Goal: Task Accomplishment & Management: Manage account settings

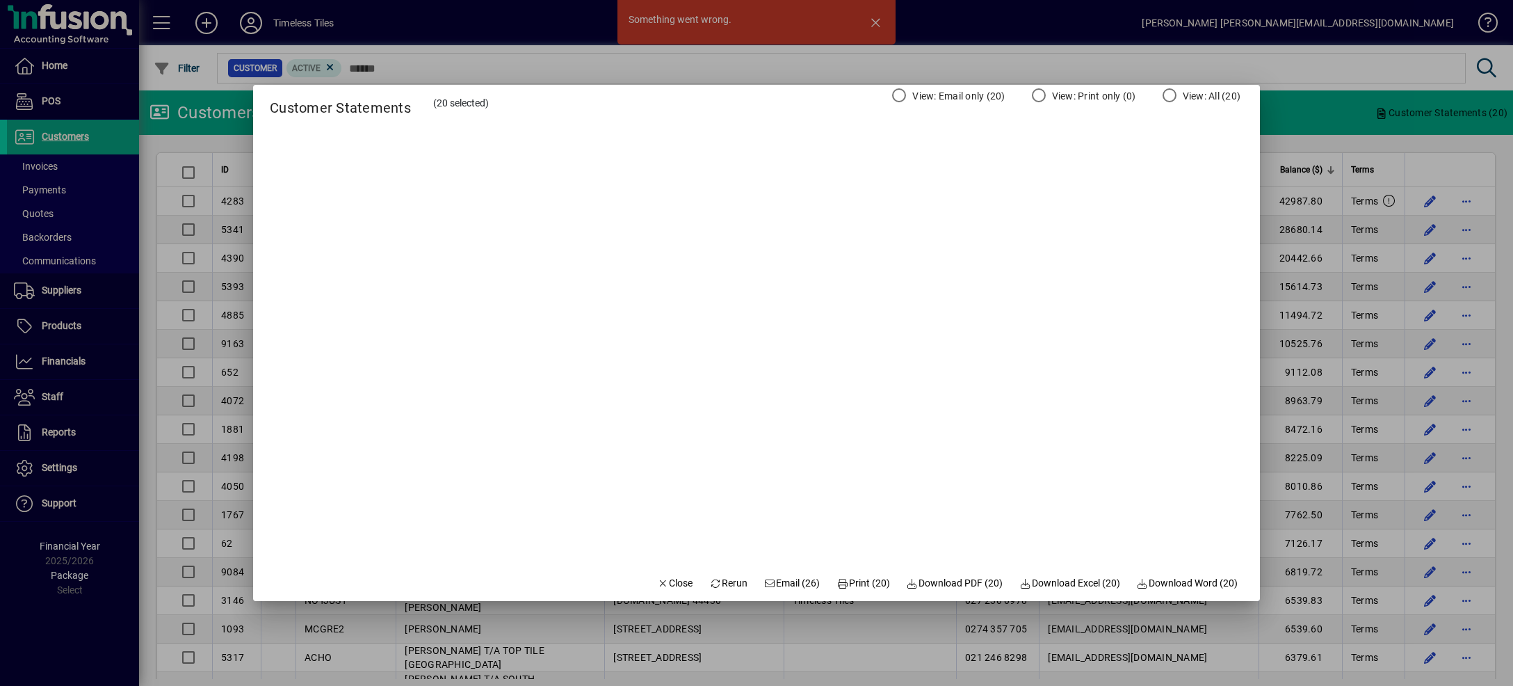
scroll to position [1135, 0]
click at [672, 583] on span "Close" at bounding box center [675, 583] width 36 height 15
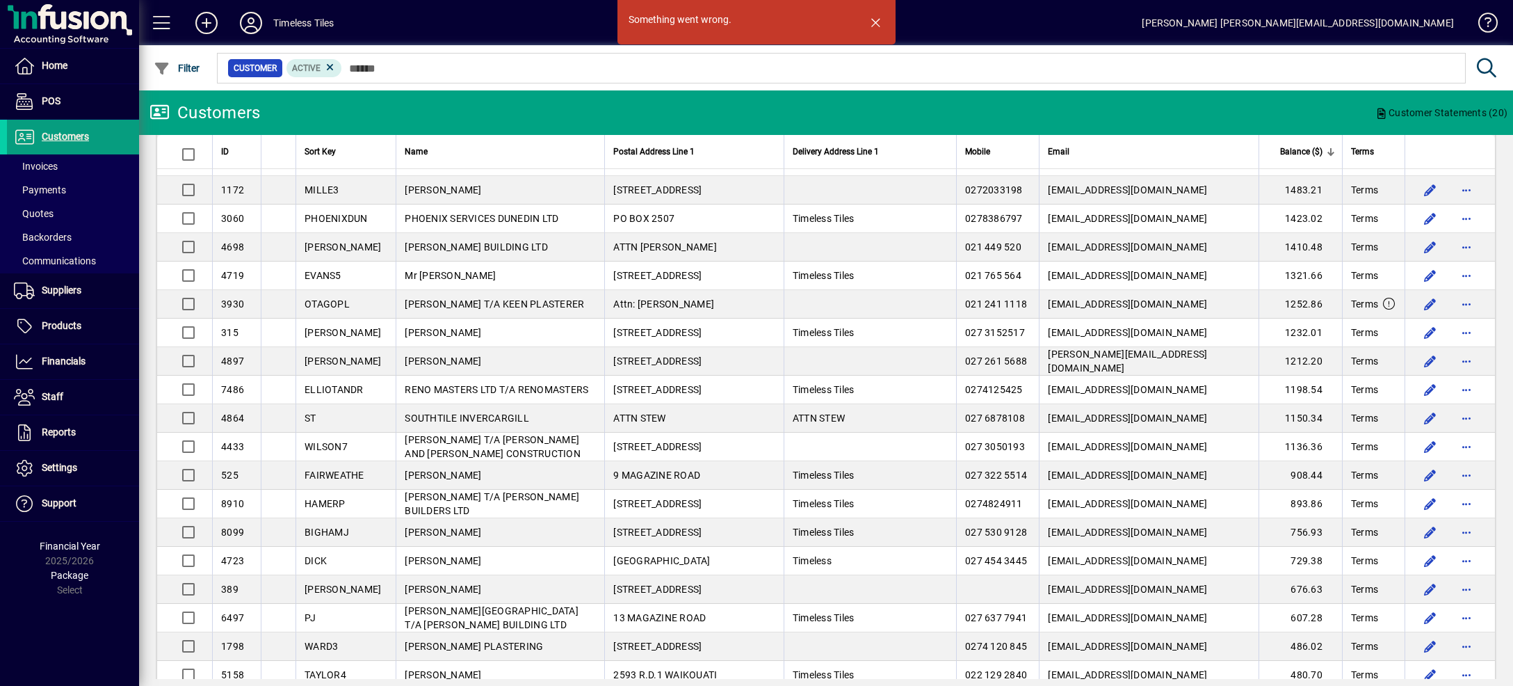
scroll to position [1206, 0]
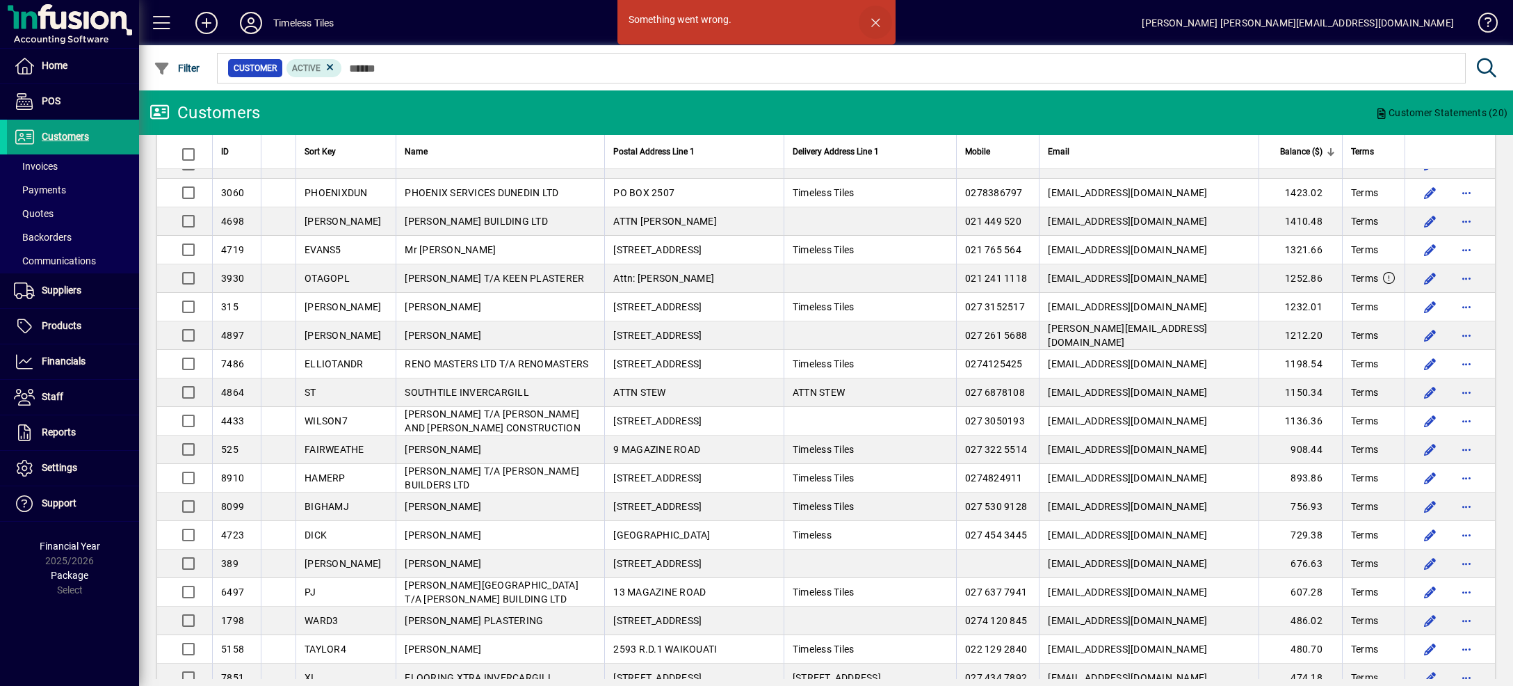
click at [880, 22] on span "button" at bounding box center [875, 22] width 33 height 33
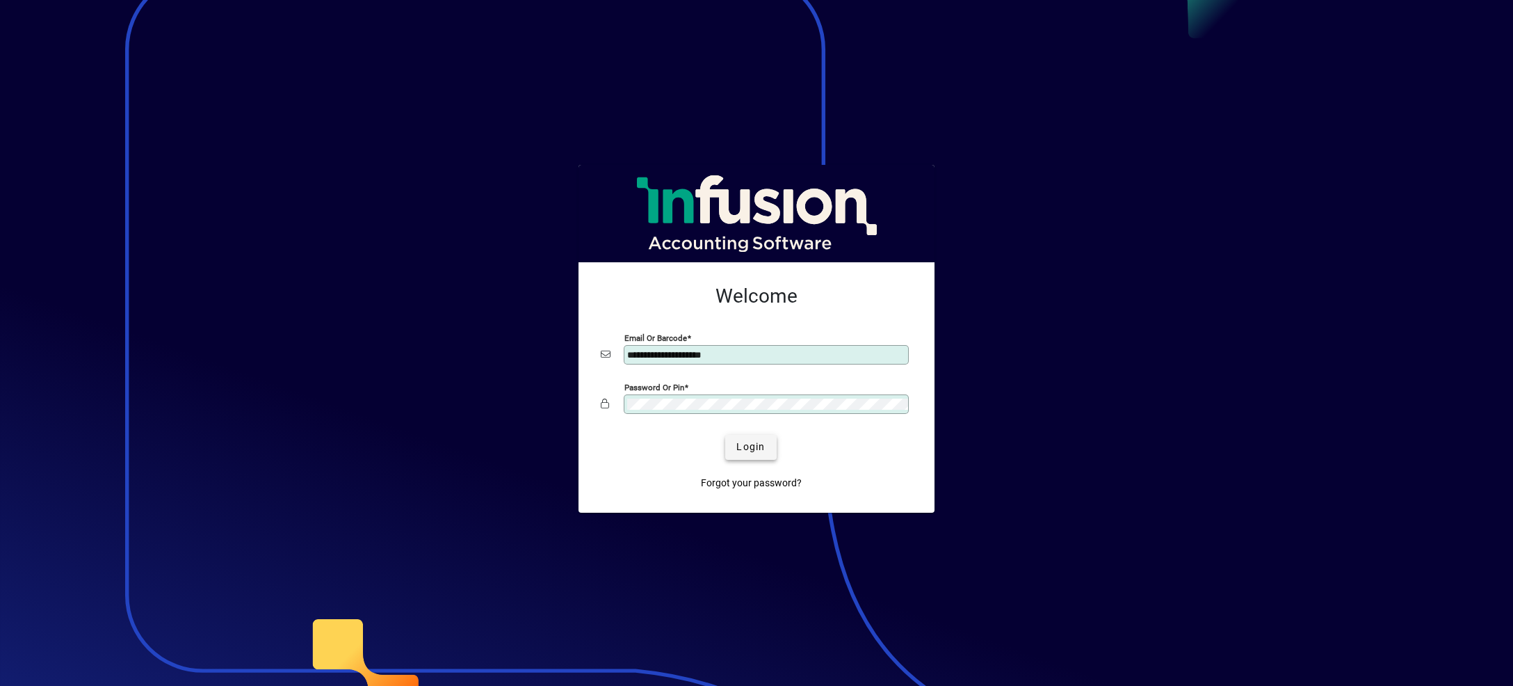
type input "**********"
click at [757, 444] on span "Login" at bounding box center [750, 446] width 29 height 15
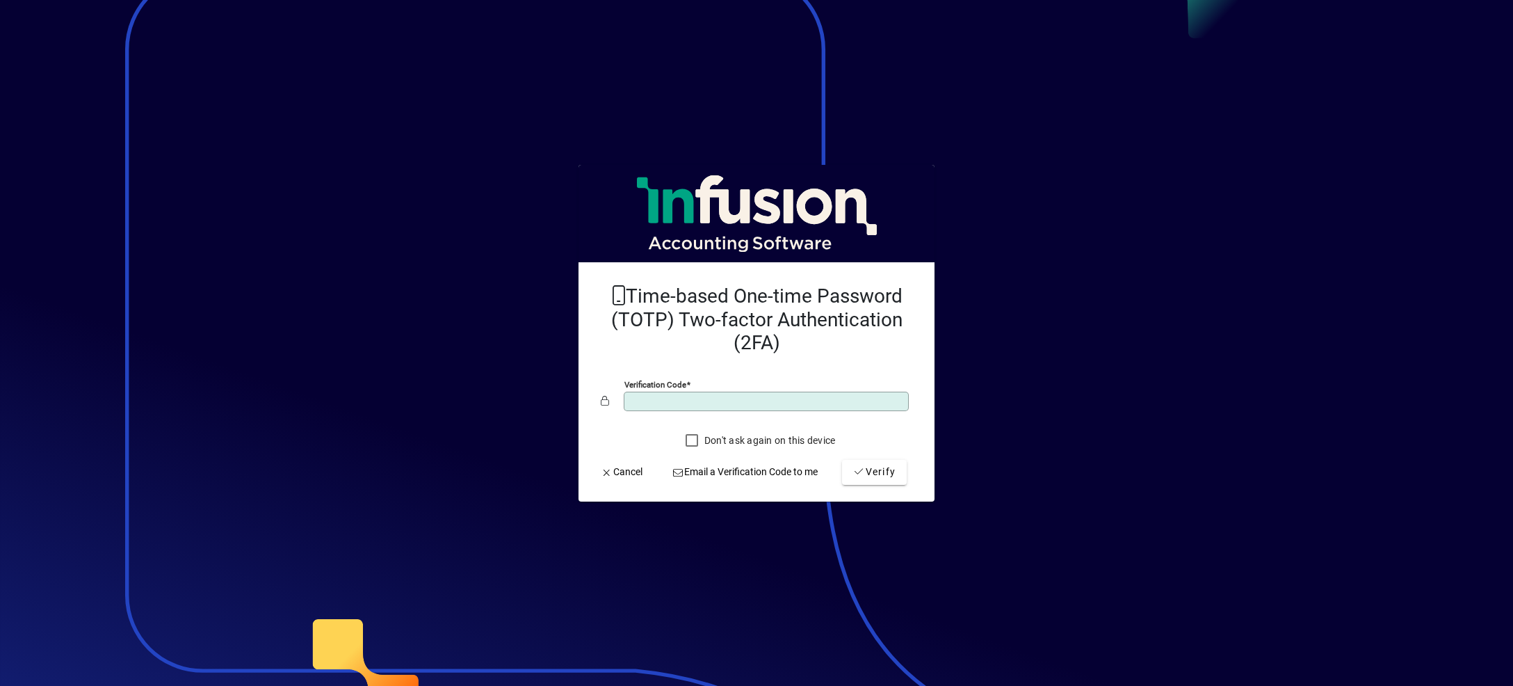
type input "******"
click at [842, 460] on button "Verify" at bounding box center [874, 472] width 65 height 25
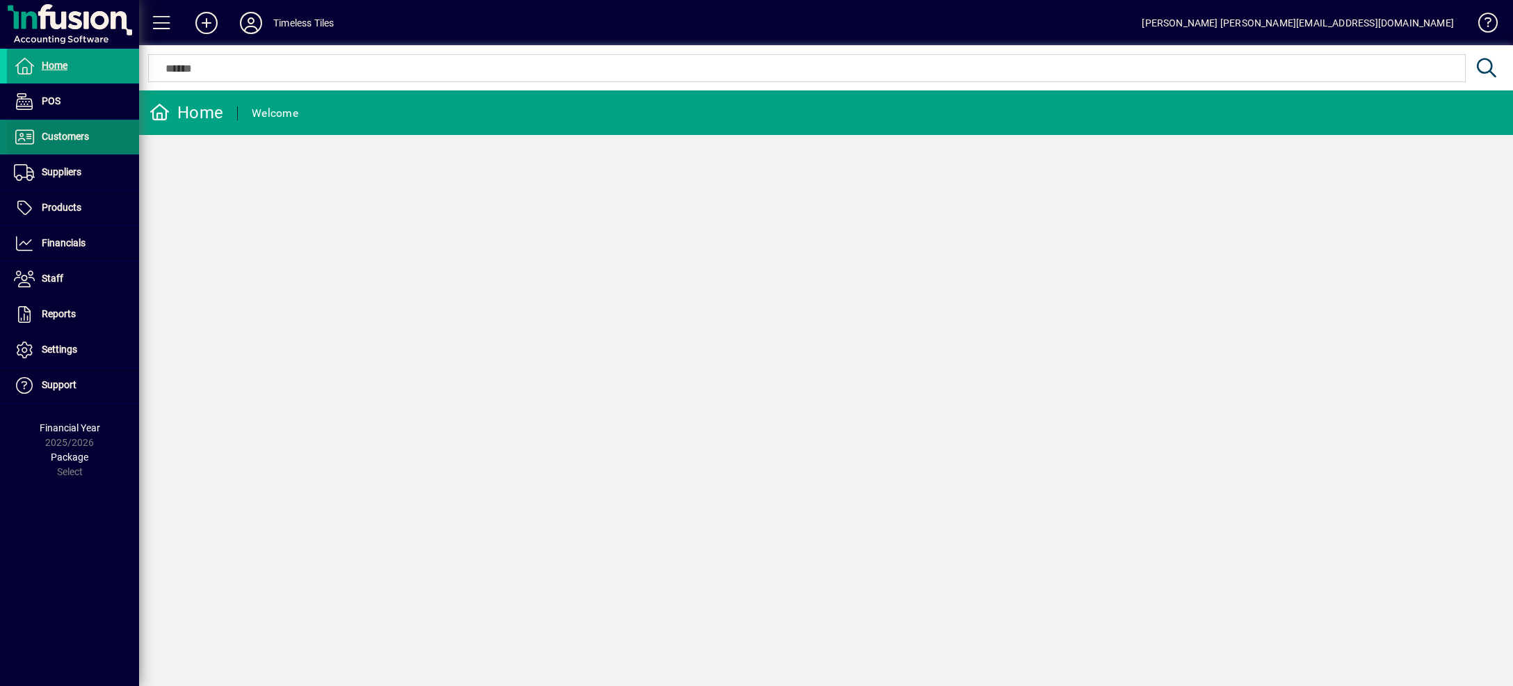
click at [101, 132] on span at bounding box center [73, 136] width 132 height 33
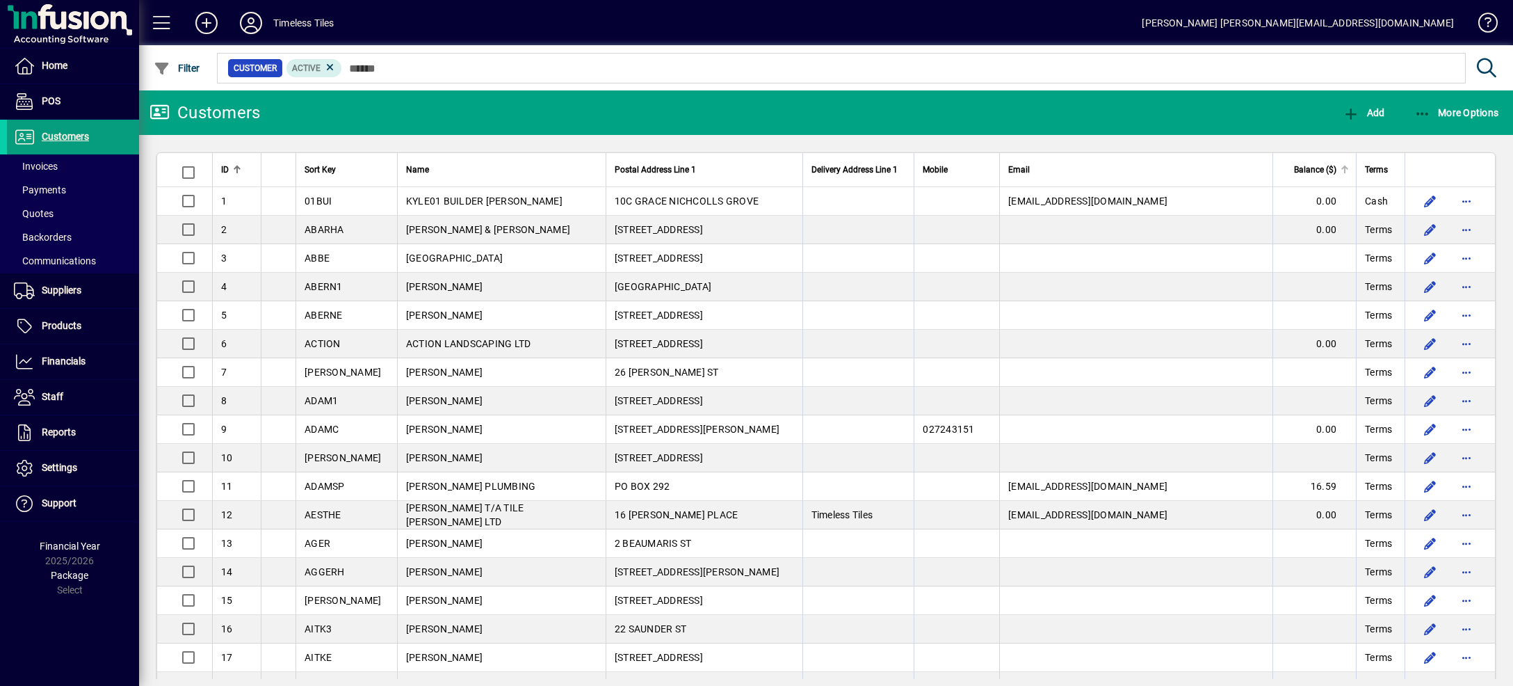
click at [1295, 156] on th "Balance ($)" at bounding box center [1314, 170] width 83 height 34
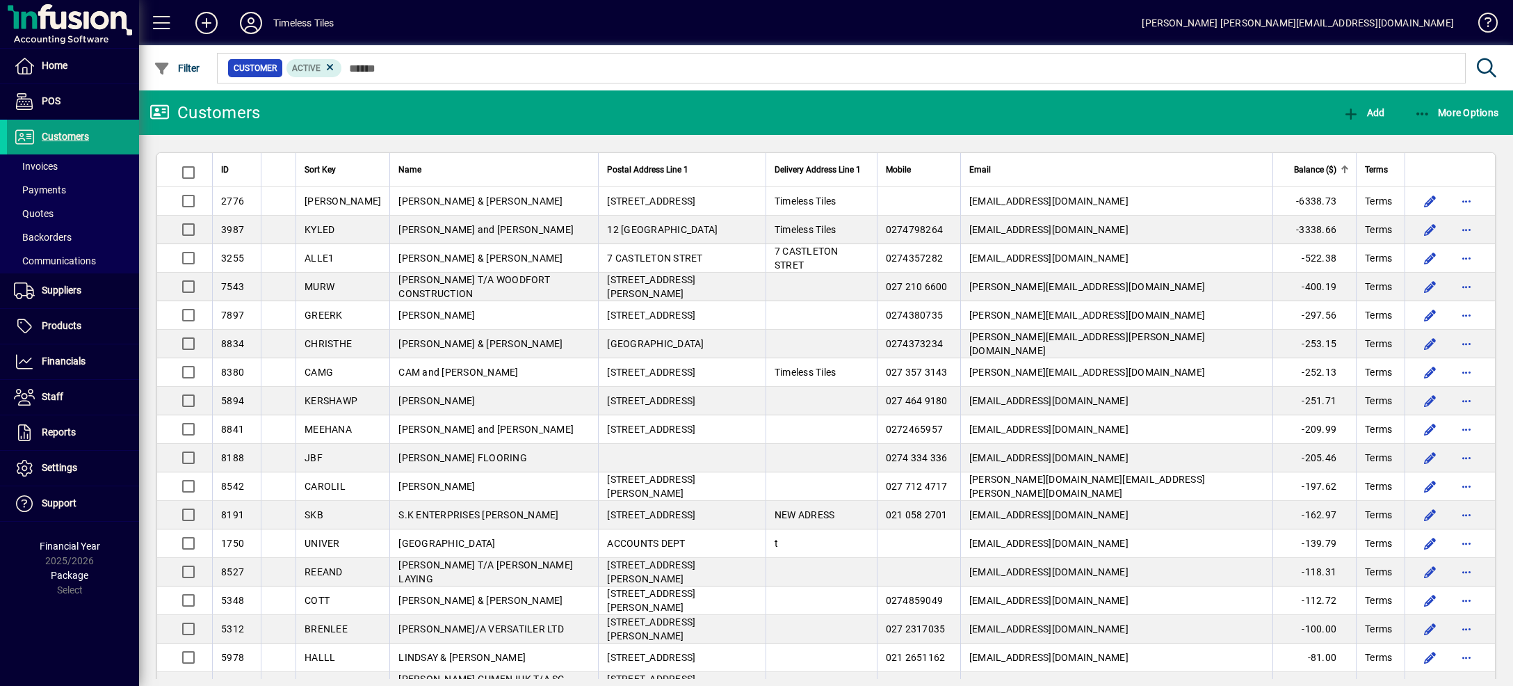
click at [1296, 172] on span "Balance ($)" at bounding box center [1315, 169] width 42 height 15
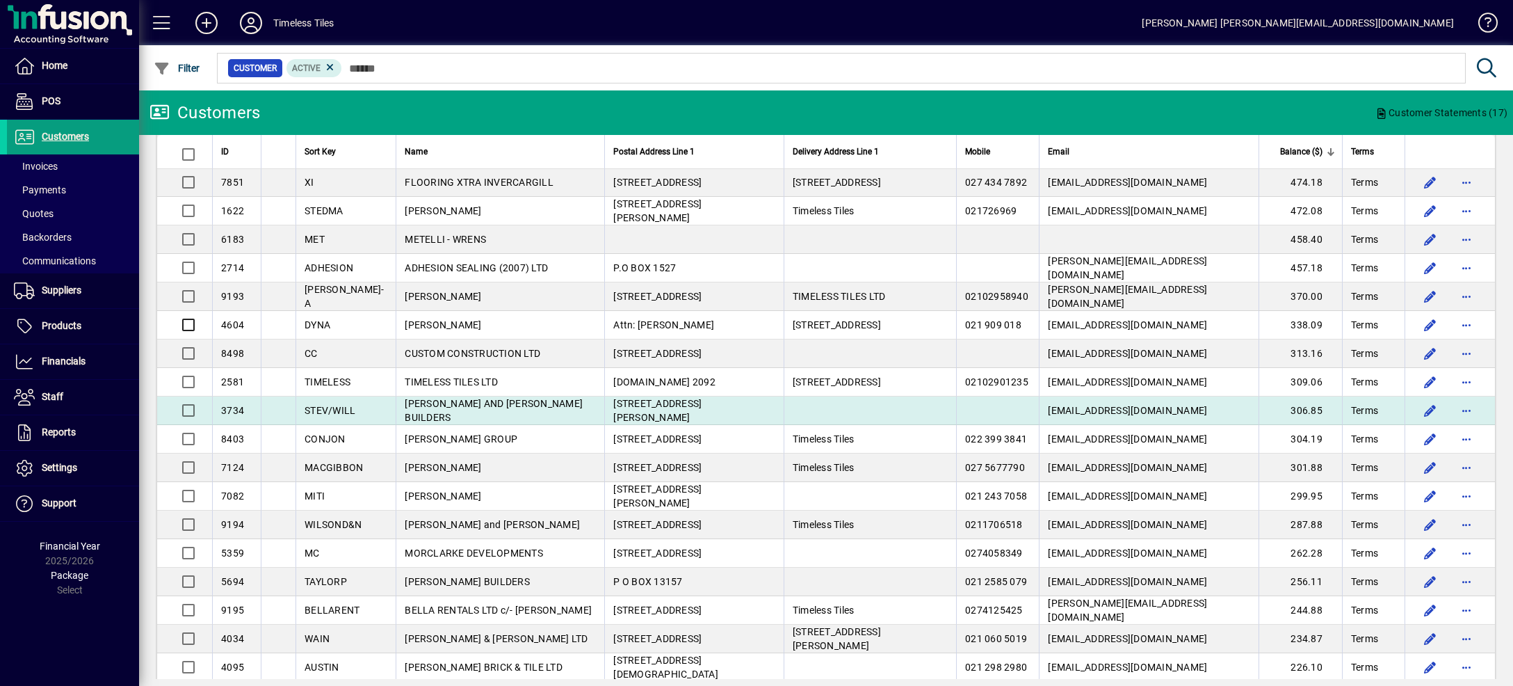
scroll to position [1702, 0]
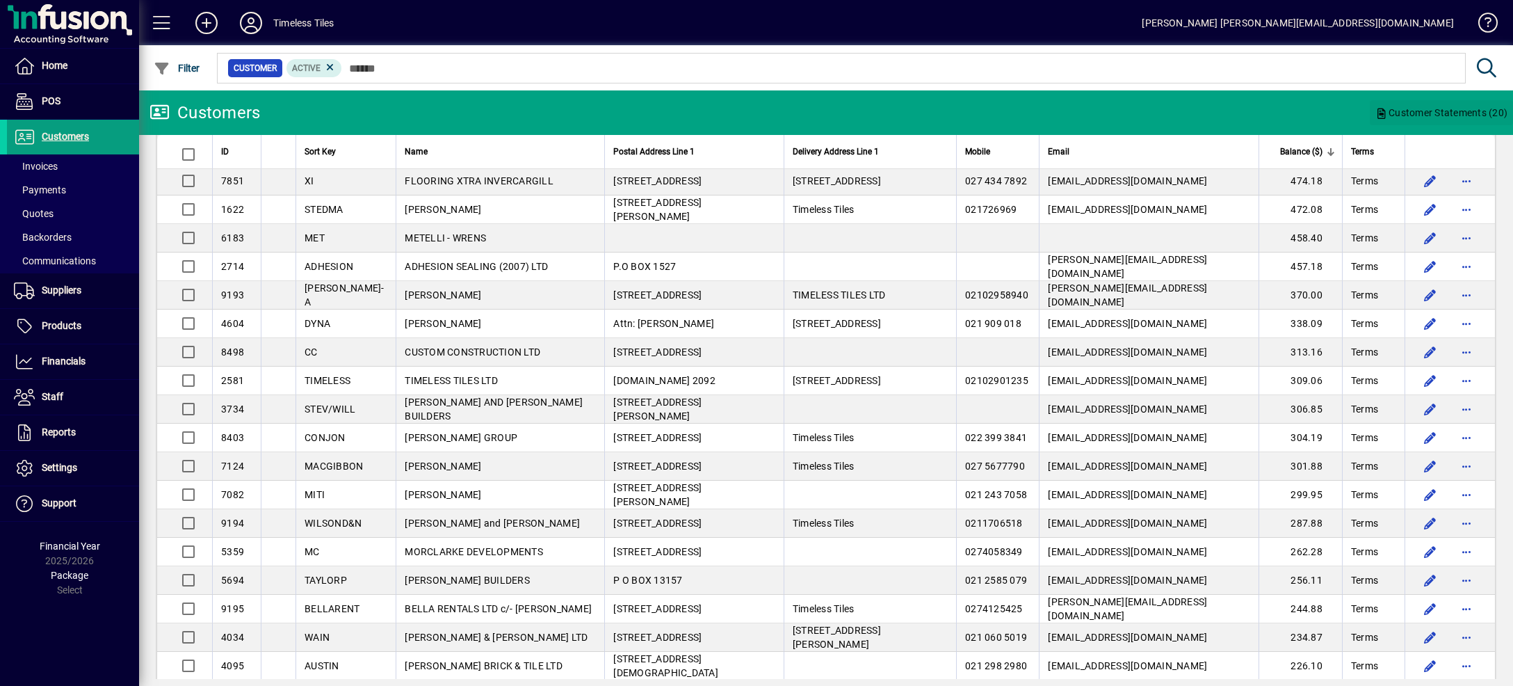
click at [1448, 107] on span "Customer Statements (20)" at bounding box center [1441, 113] width 132 height 22
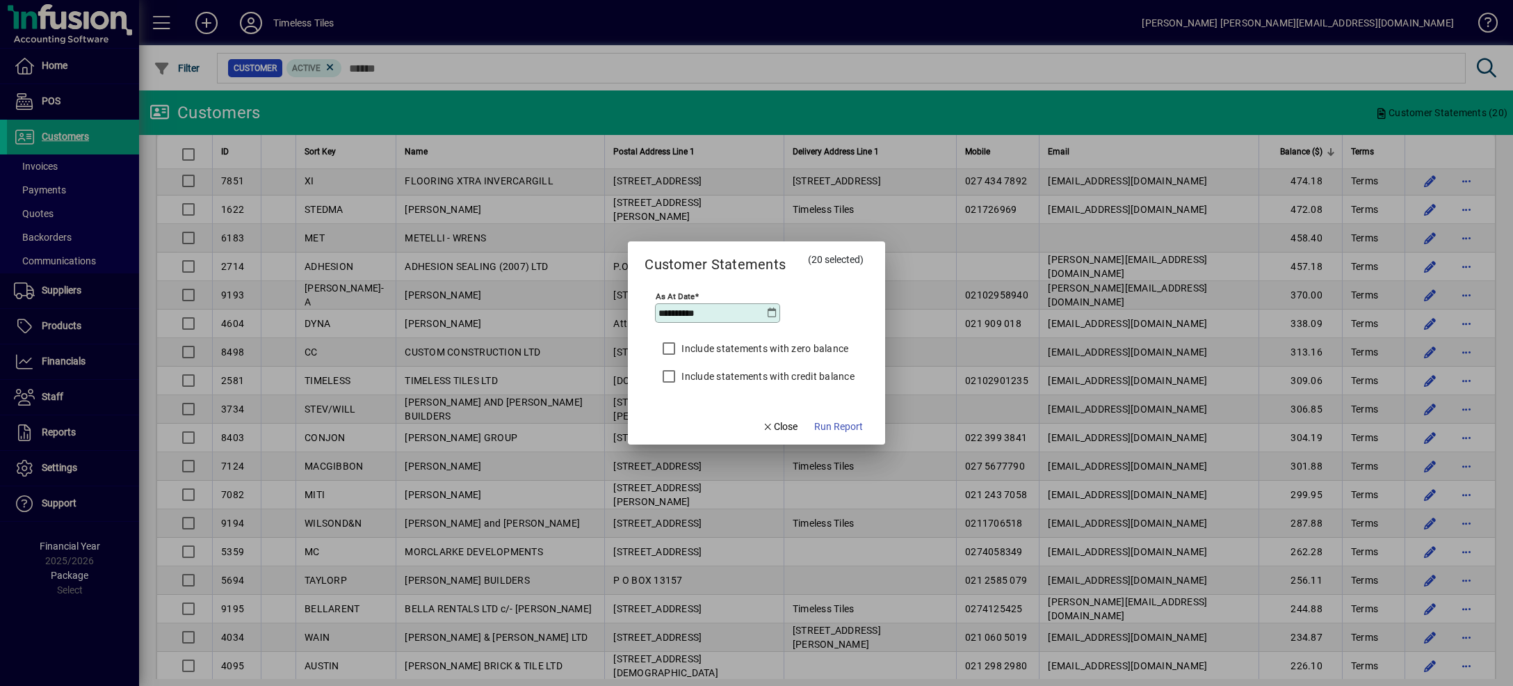
click at [776, 312] on icon at bounding box center [772, 312] width 11 height 11
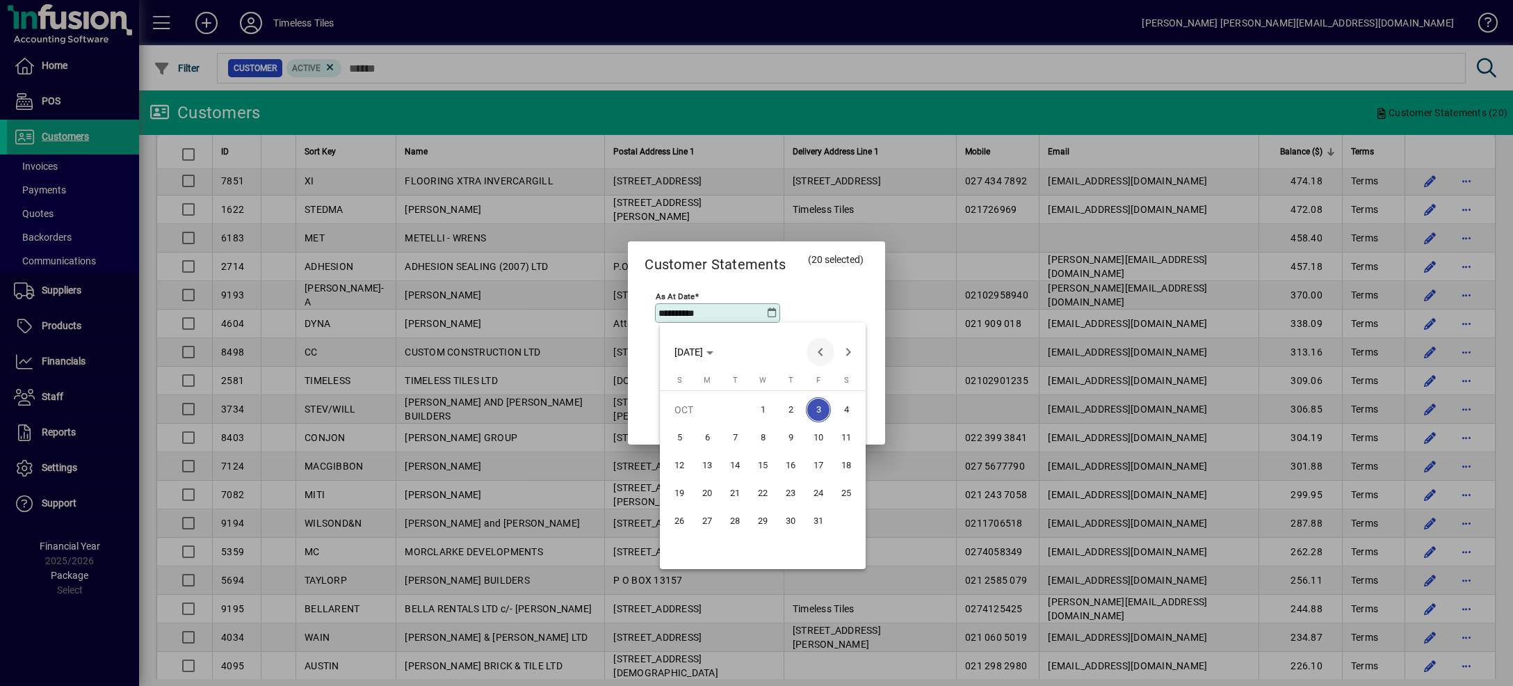
click at [831, 348] on span "Previous month" at bounding box center [821, 352] width 28 height 28
click at [734, 543] on span "30" at bounding box center [735, 548] width 25 height 25
type input "**********"
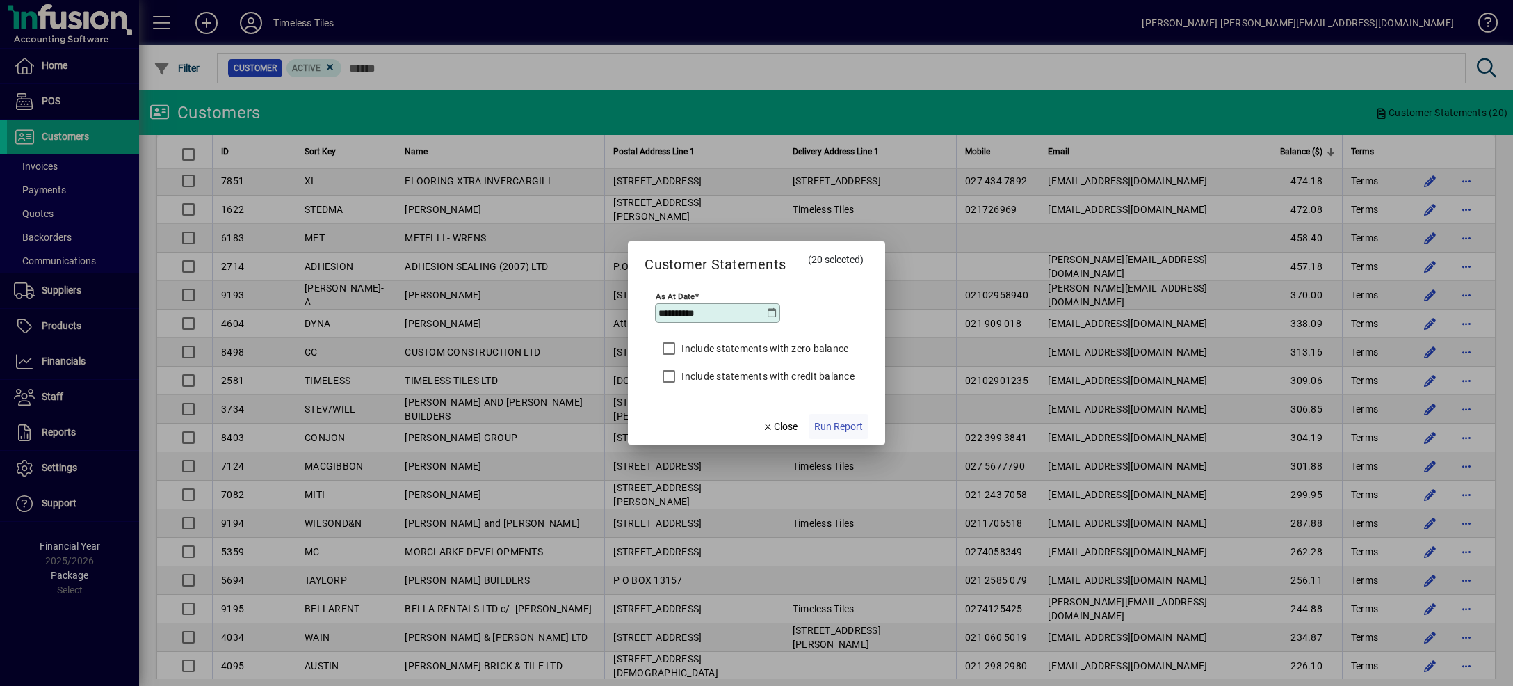
click at [821, 426] on span "Run Report" at bounding box center [838, 426] width 49 height 15
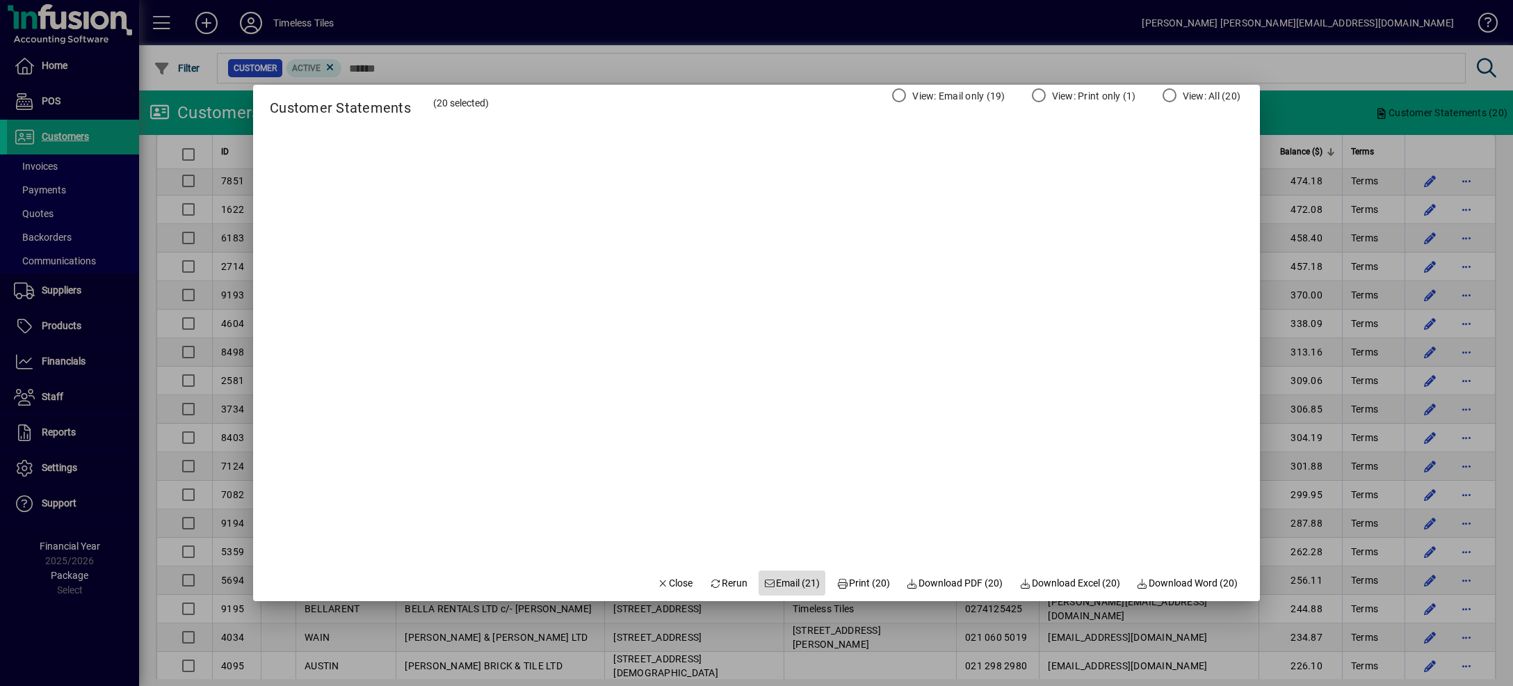
click at [767, 581] on span "Email (21)" at bounding box center [792, 583] width 56 height 15
click at [668, 580] on span "Close" at bounding box center [675, 583] width 36 height 15
